Goal: Task Accomplishment & Management: Manage account settings

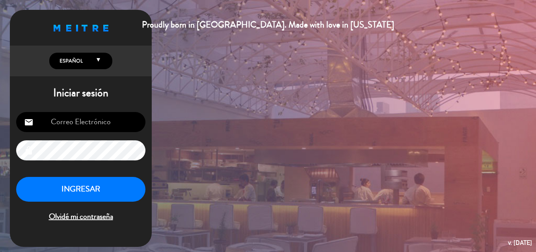
type input "[EMAIL_ADDRESS][DOMAIN_NAME]"
click at [104, 192] on button "INGRESAR" at bounding box center [80, 189] width 129 height 25
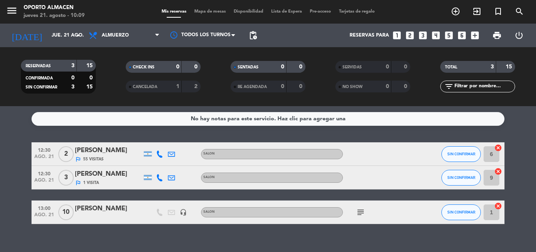
click at [360, 213] on icon "subject" at bounding box center [360, 212] width 9 height 9
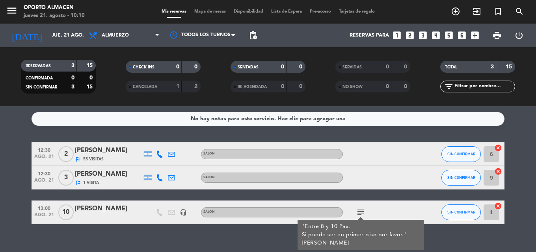
click at [242, 234] on div "No hay notas para este servicio. Haz clic para agregar una 12:30 [DATE] 2 [PERS…" at bounding box center [268, 179] width 536 height 146
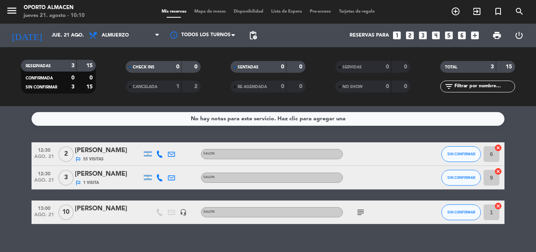
click at [126, 182] on div "outlined_flag 1 Visita" at bounding box center [108, 183] width 67 height 7
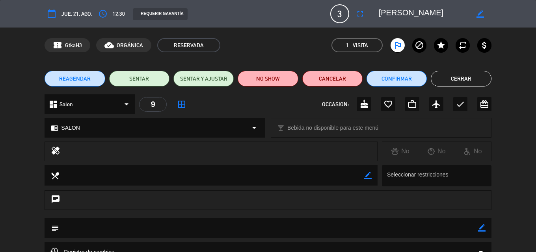
scroll to position [39, 0]
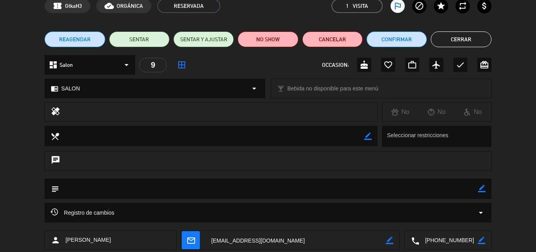
click at [458, 35] on button "Cerrar" at bounding box center [460, 40] width 60 height 16
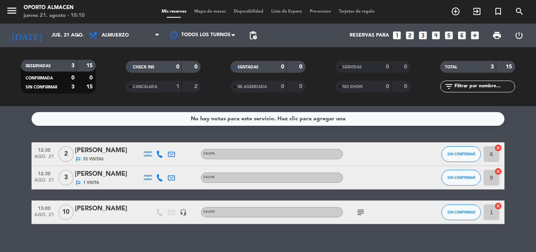
click at [358, 215] on icon "subject" at bounding box center [360, 212] width 9 height 9
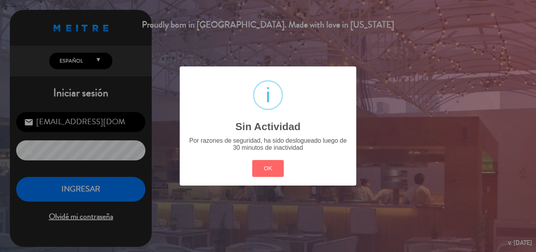
click at [113, 189] on div "? ! i Sin Actividad × Por razones de seguridad, ha sido deslogueado luego de 30…" at bounding box center [268, 126] width 536 height 252
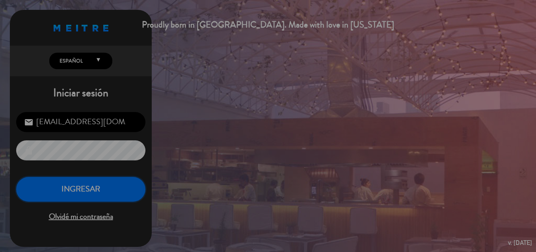
click at [113, 189] on button "INGRESAR" at bounding box center [80, 189] width 129 height 25
